Goal: Check status: Check status

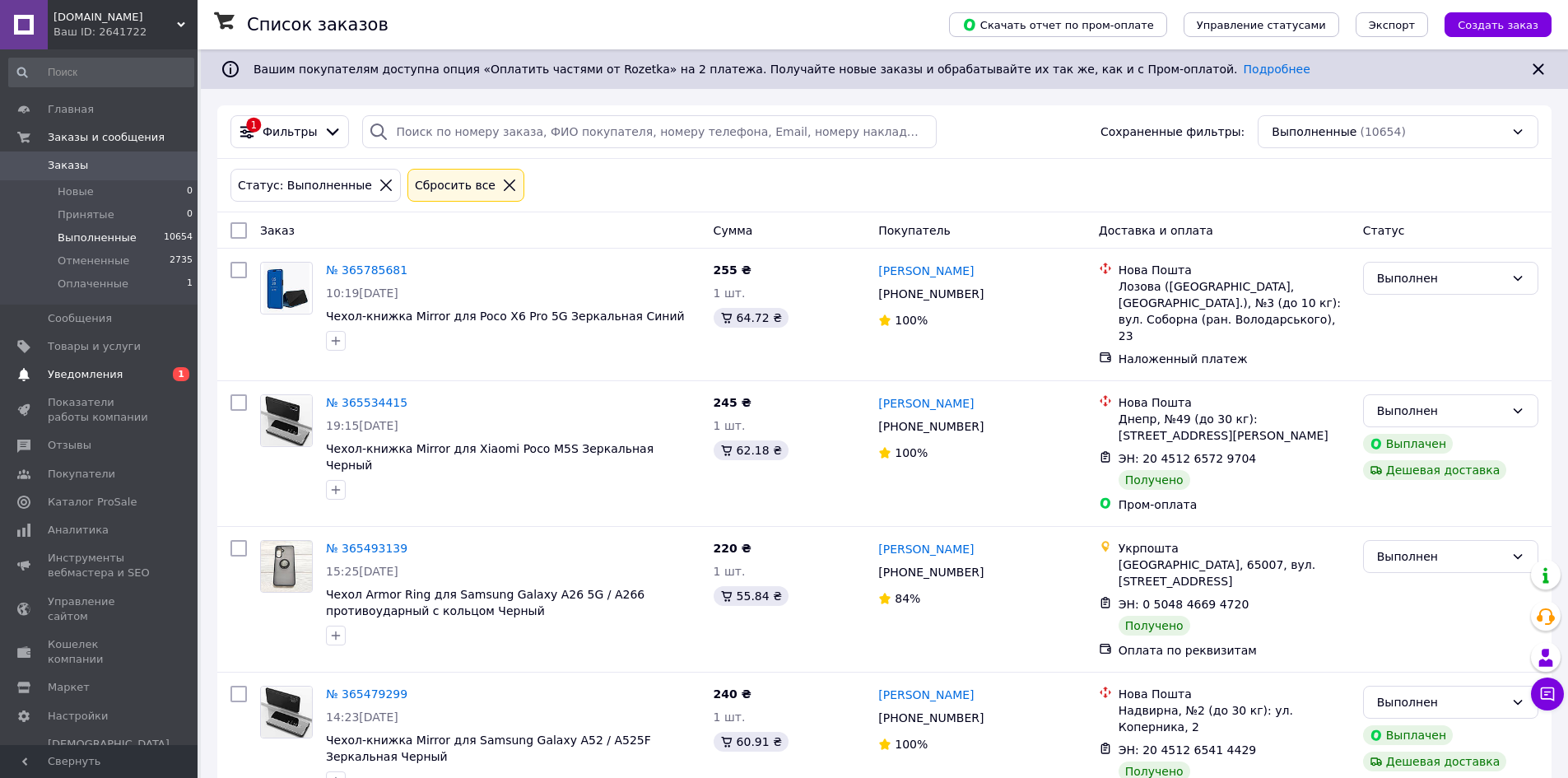
click at [78, 372] on span "Уведомления" at bounding box center [84, 374] width 75 height 15
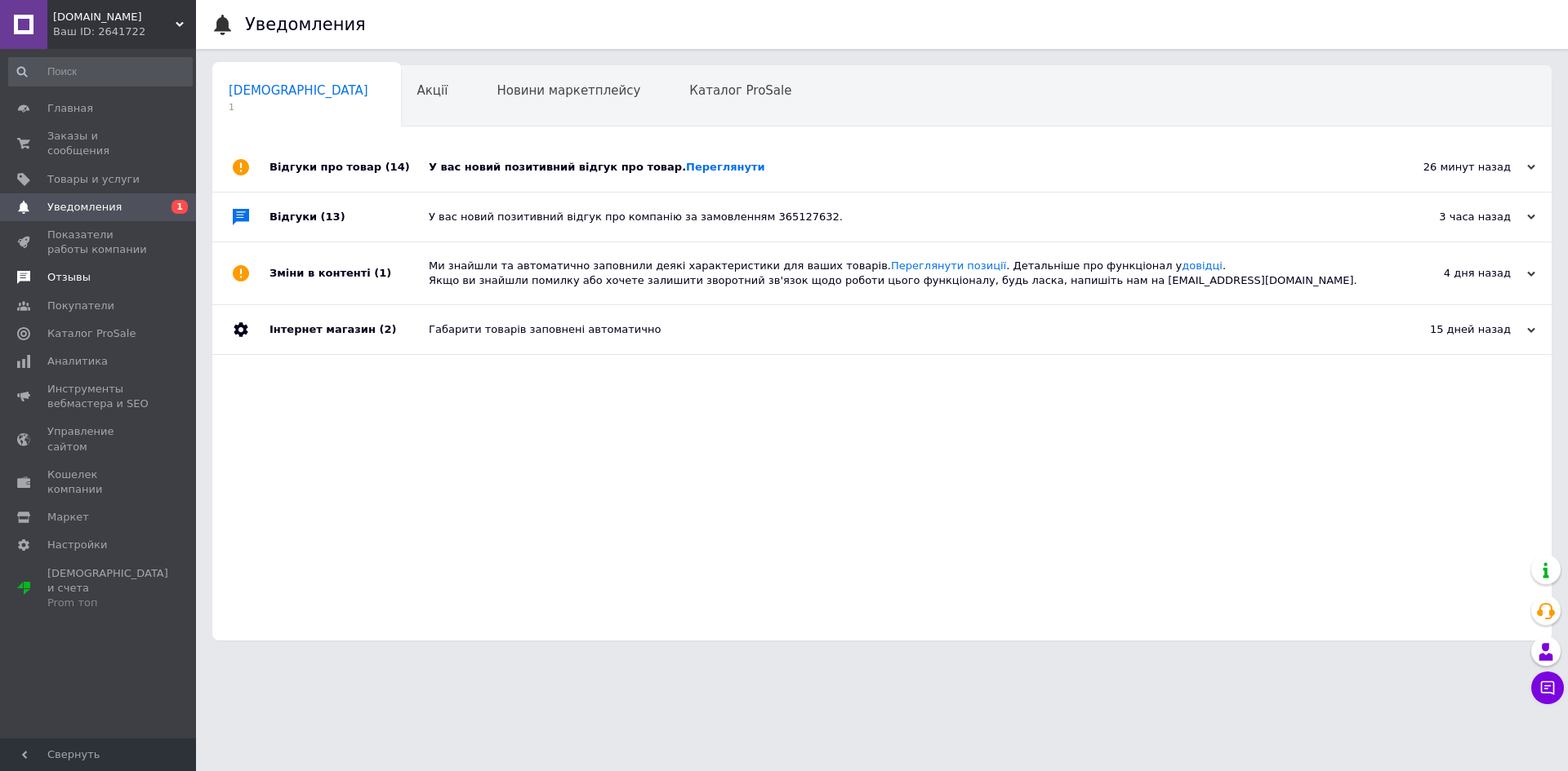
click at [72, 270] on span "Отзывы" at bounding box center [68, 277] width 43 height 14
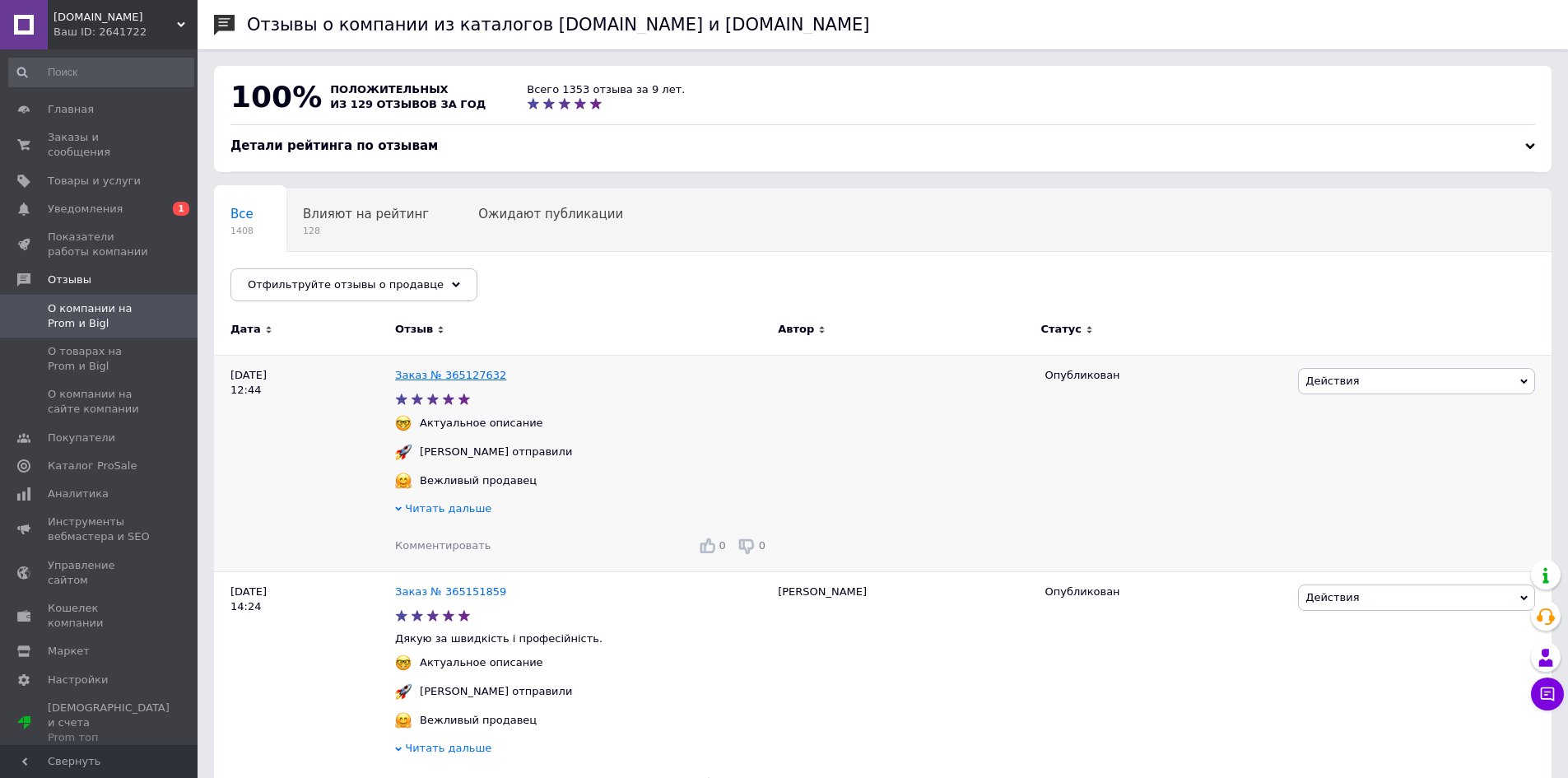
click at [458, 377] on link "Заказ № 365127632" at bounding box center [450, 374] width 112 height 13
